Goal: Information Seeking & Learning: Learn about a topic

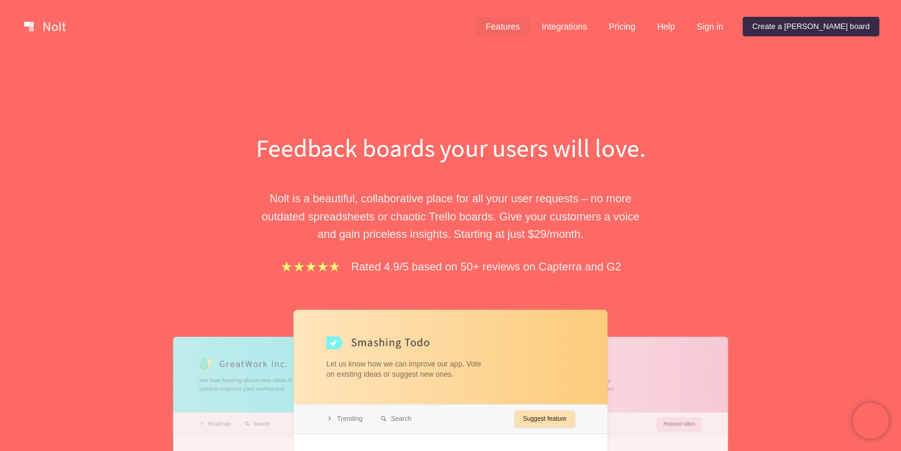
click at [530, 30] on link "Features" at bounding box center [503, 26] width 54 height 19
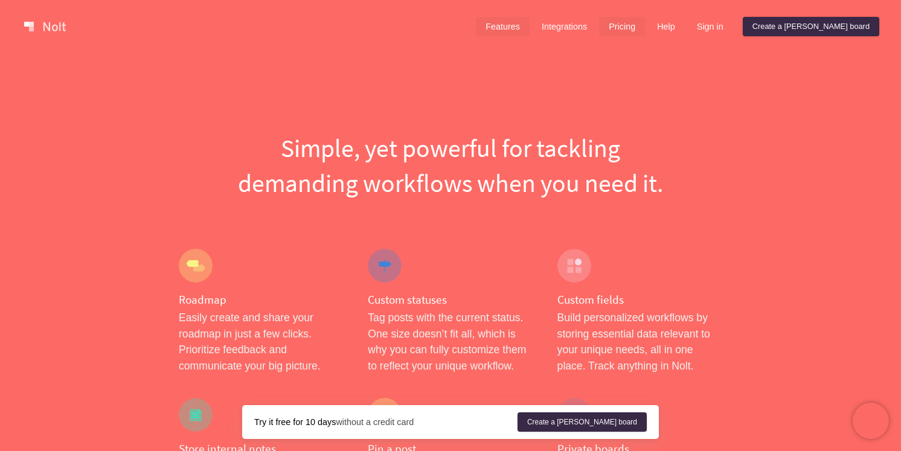
click at [645, 28] on link "Pricing" at bounding box center [622, 26] width 46 height 19
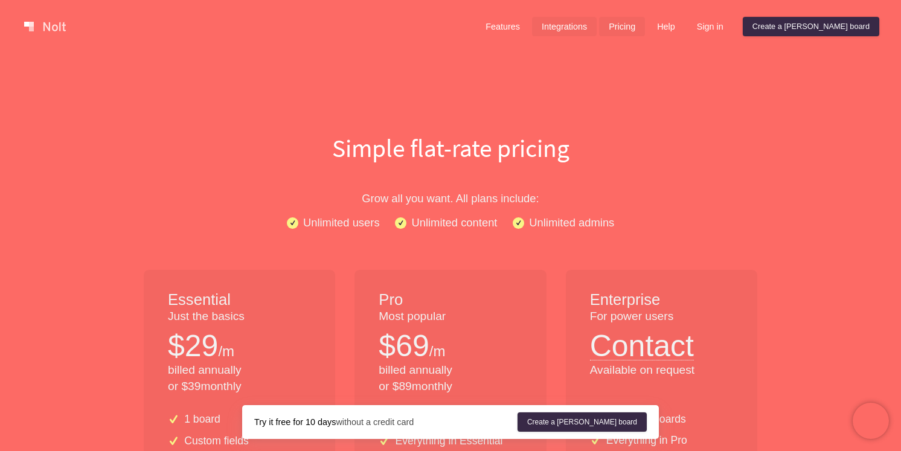
click at [597, 32] on link "Integrations" at bounding box center [564, 26] width 65 height 19
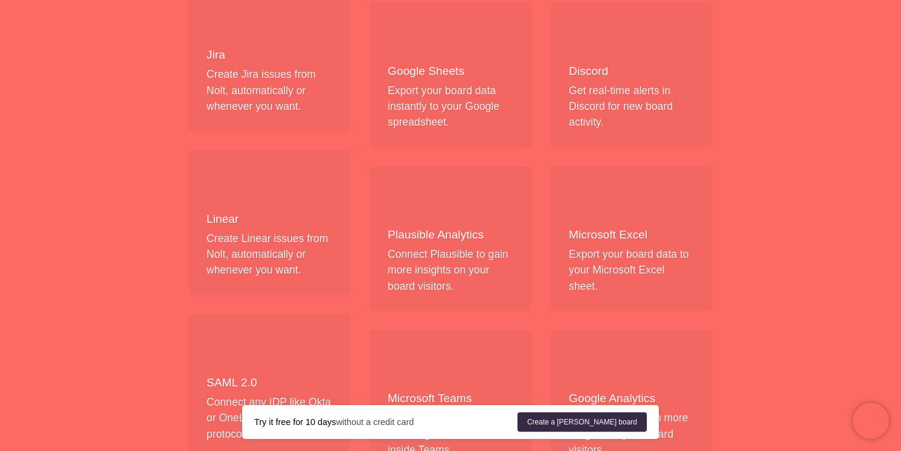
scroll to position [599, 0]
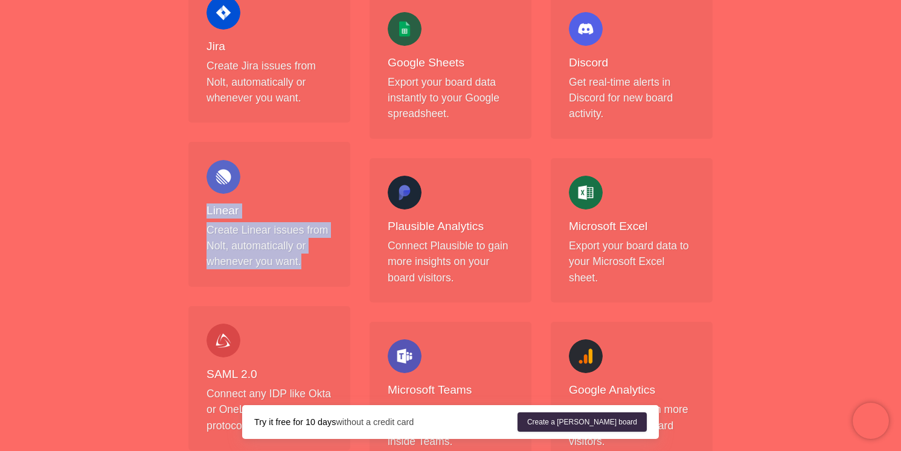
drag, startPoint x: 306, startPoint y: 272, endPoint x: 185, endPoint y: 201, distance: 140.5
click at [185, 201] on div "Zapier Integrate [PERSON_NAME] with thousands of apps in the Zapier ecosystem. …" at bounding box center [269, 304] width 181 height 1347
click at [208, 224] on p "Create Linear issues from Nolt, automatically or whenever you want." at bounding box center [270, 246] width 126 height 48
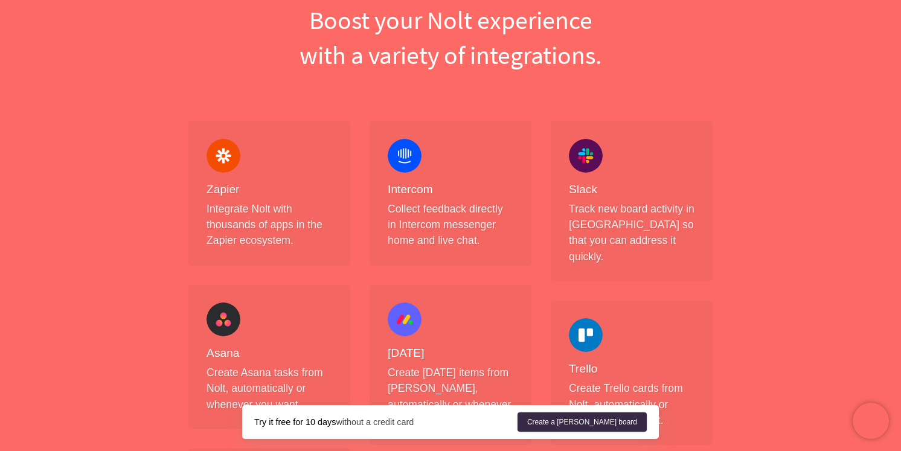
scroll to position [0, 0]
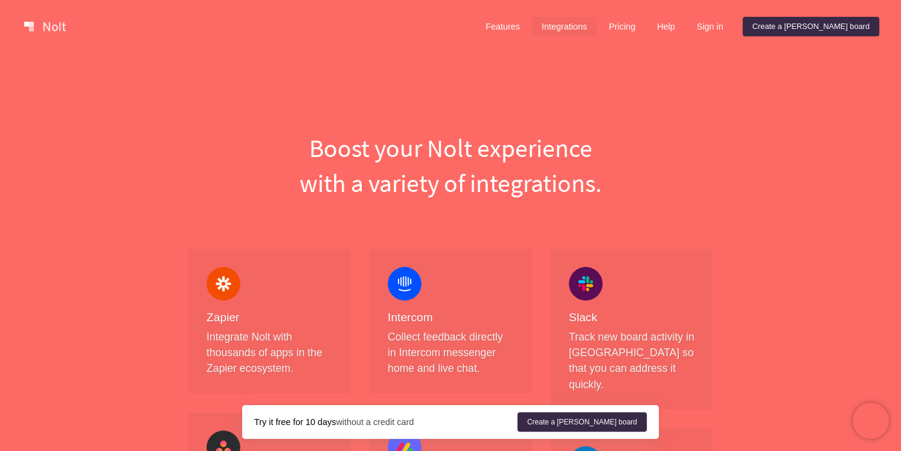
click at [553, 37] on div "Features Integrations Pricing Help Sign in Create a [PERSON_NAME] board" at bounding box center [678, 27] width 408 height 24
click at [645, 29] on link "Pricing" at bounding box center [622, 26] width 46 height 19
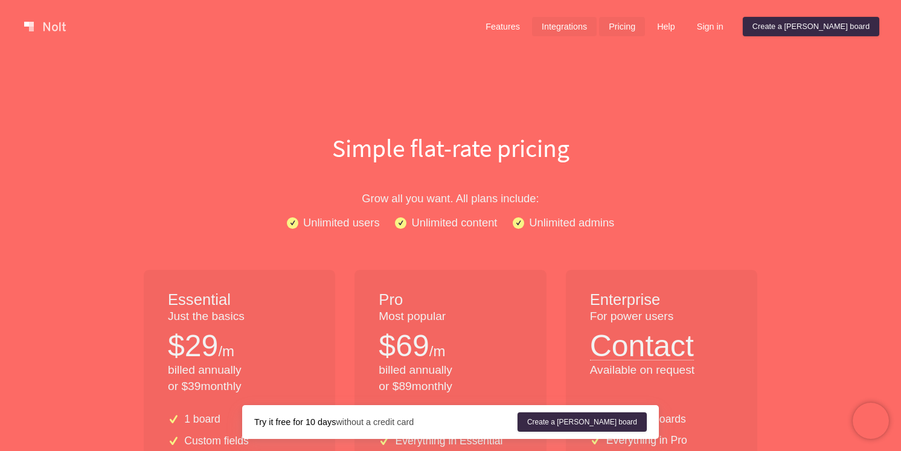
click at [597, 25] on link "Integrations" at bounding box center [564, 26] width 65 height 19
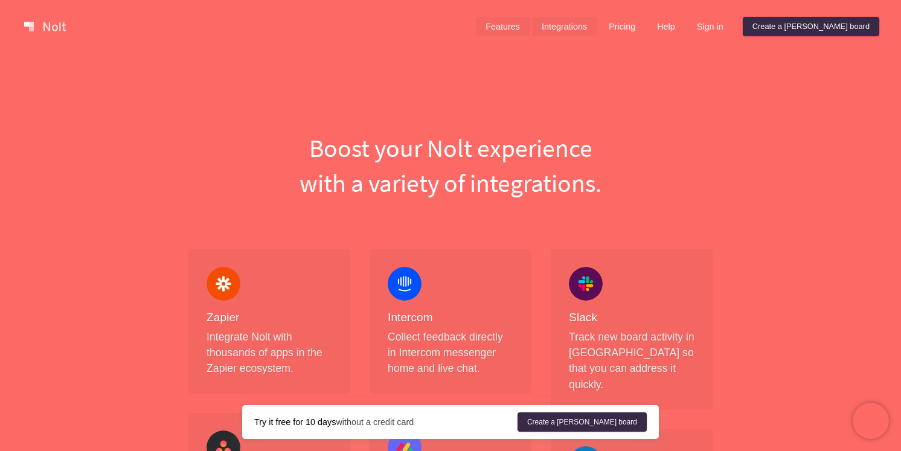
click at [530, 30] on link "Features" at bounding box center [503, 26] width 54 height 19
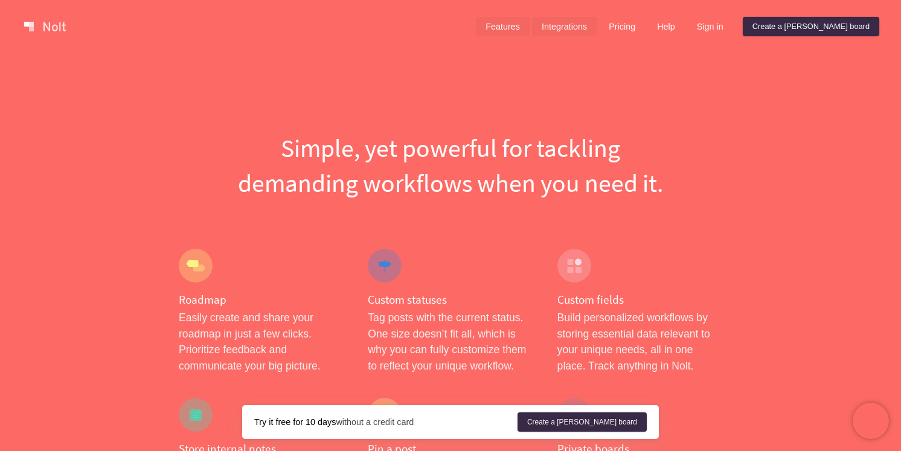
click at [597, 24] on link "Integrations" at bounding box center [564, 26] width 65 height 19
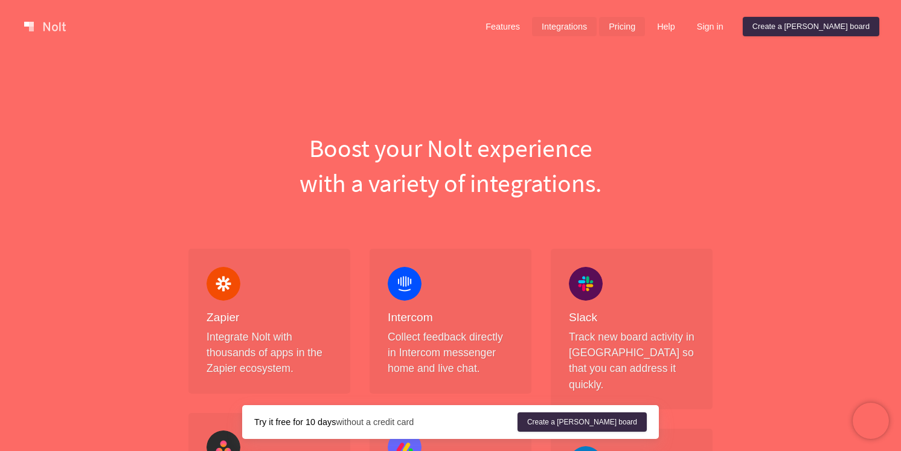
click at [645, 27] on link "Pricing" at bounding box center [622, 26] width 46 height 19
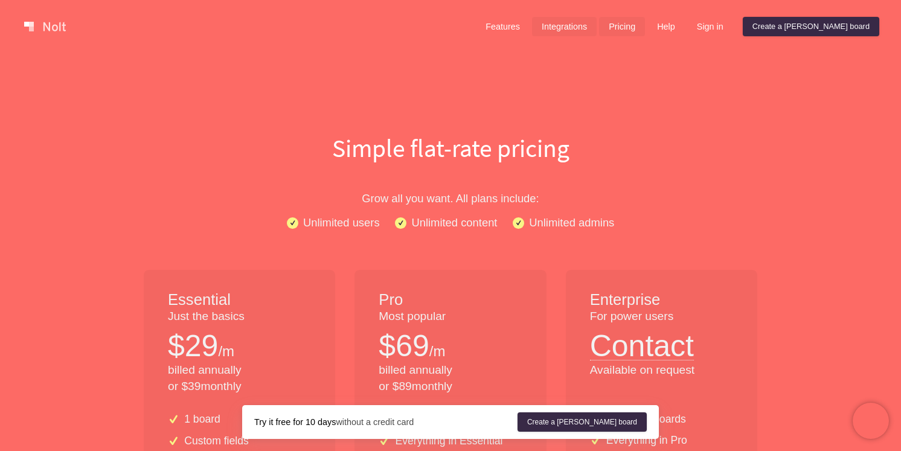
click at [597, 31] on link "Integrations" at bounding box center [564, 26] width 65 height 19
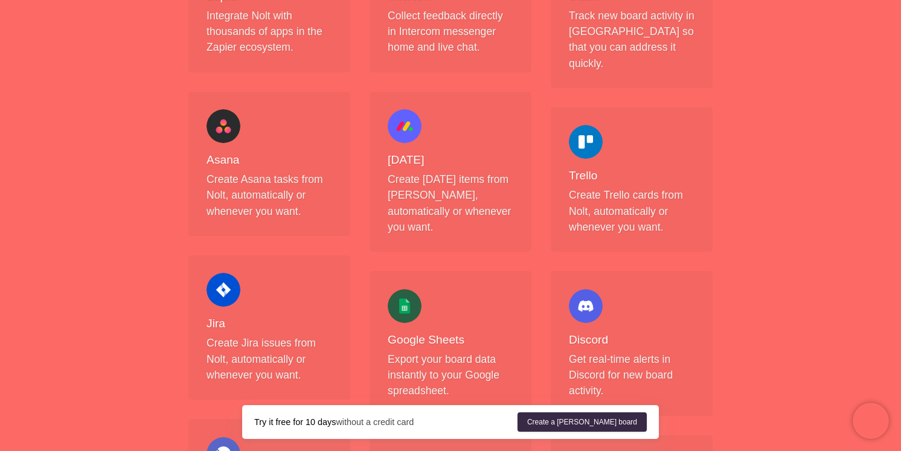
scroll to position [324, 0]
